Goal: Communication & Community: Connect with others

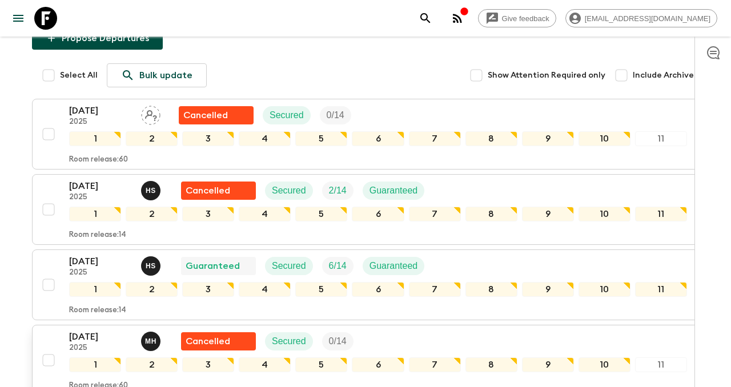
scroll to position [130, 0]
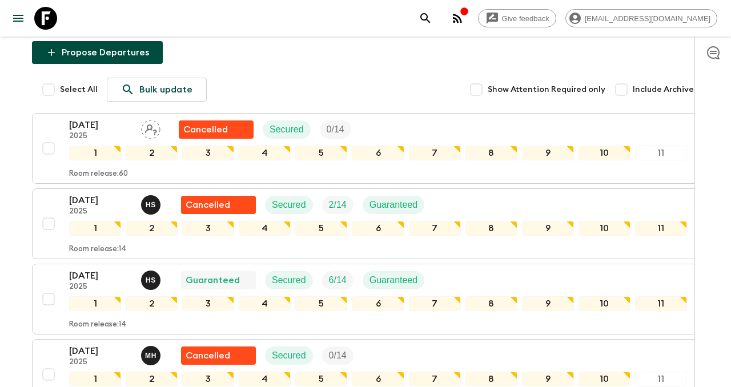
click at [464, 21] on icon "button" at bounding box center [458, 18] width 14 height 14
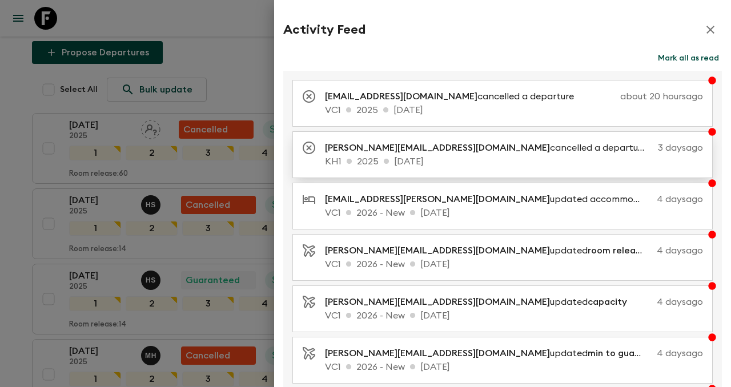
click at [409, 152] on span "[PERSON_NAME][EMAIL_ADDRESS][DOMAIN_NAME]" at bounding box center [437, 147] width 225 height 9
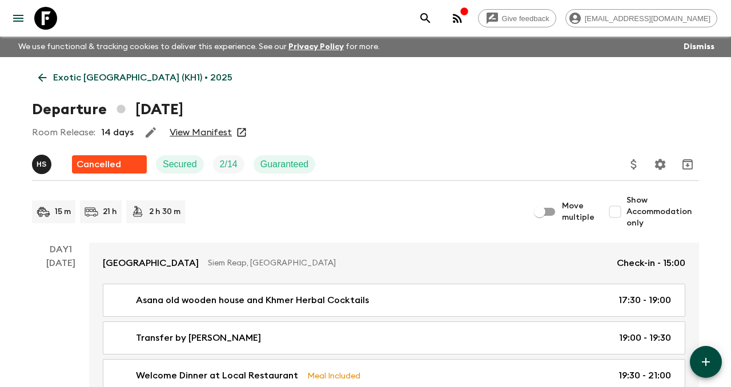
click at [469, 15] on icon "button" at bounding box center [464, 11] width 9 height 9
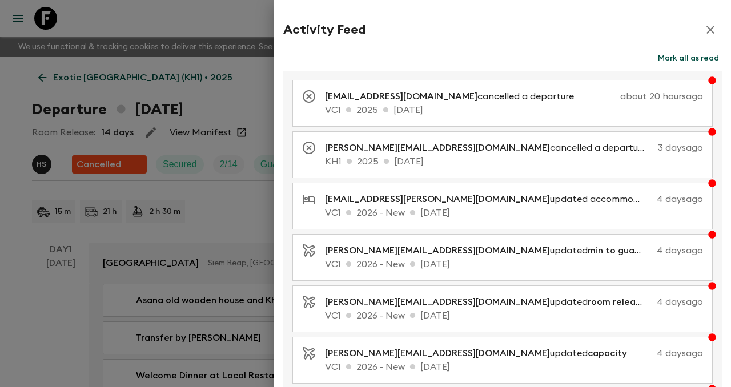
click at [705, 23] on icon "button" at bounding box center [711, 30] width 14 height 14
